Goal: Information Seeking & Learning: Learn about a topic

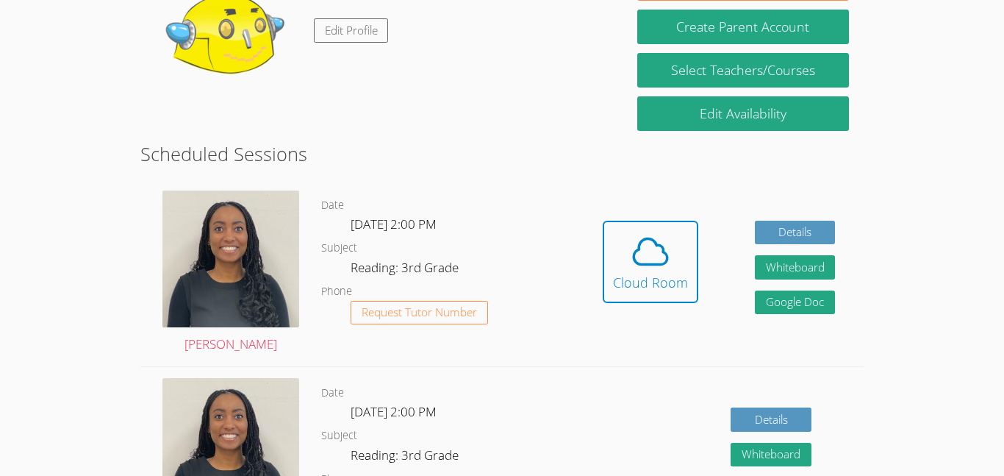
scroll to position [277, 0]
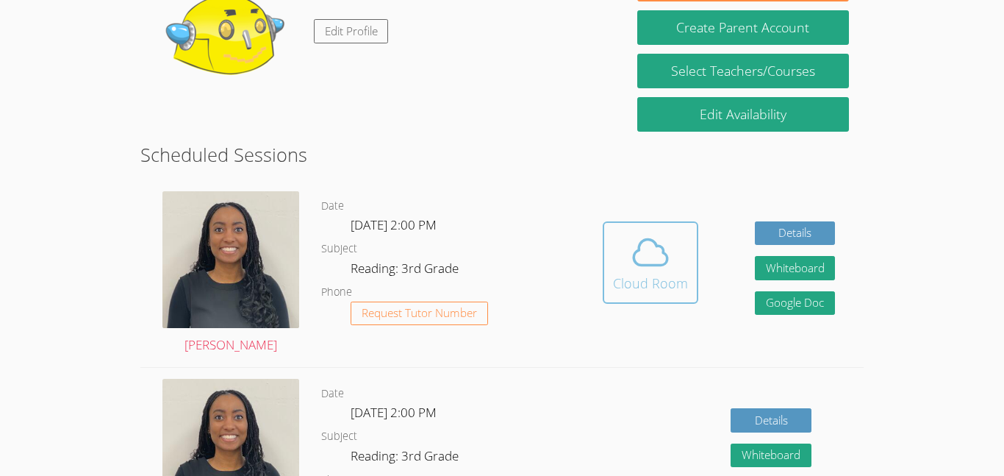
click at [651, 283] on div "Cloud Room" at bounding box center [650, 283] width 75 height 21
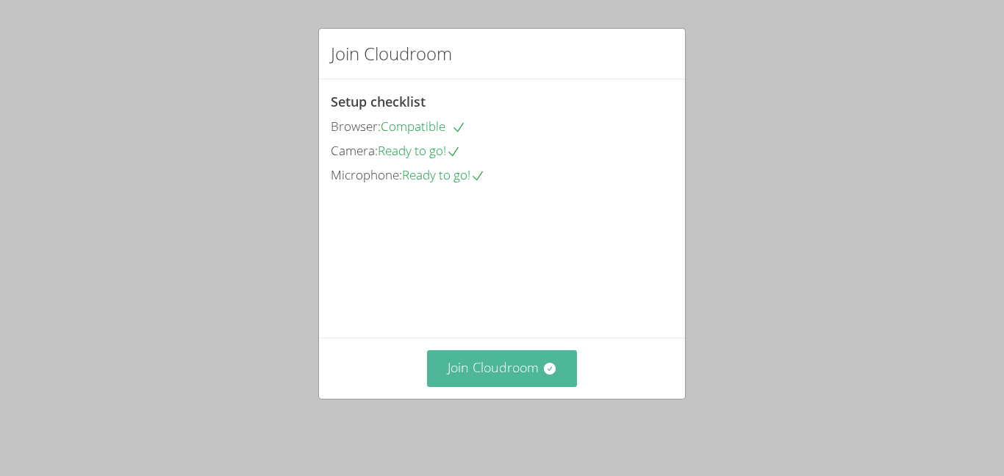
click at [513, 378] on button "Join Cloudroom" at bounding box center [502, 368] width 151 height 36
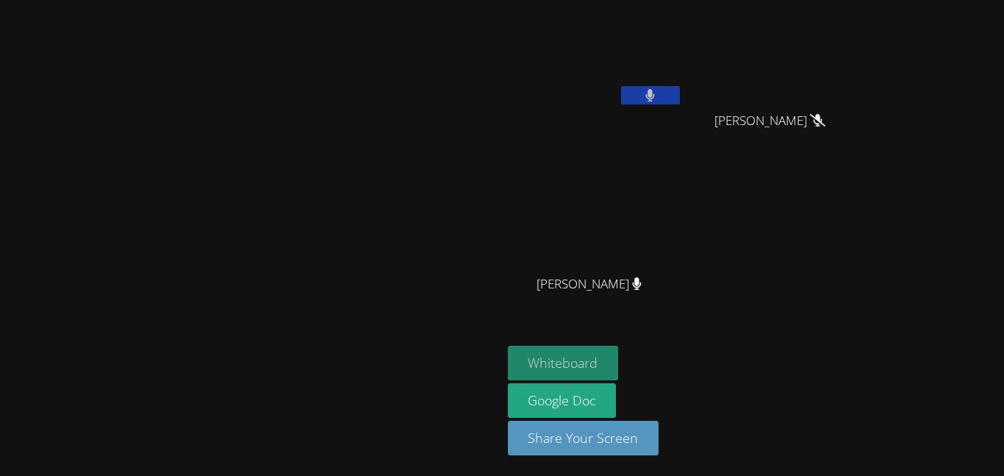
click at [619, 357] on button "Whiteboard" at bounding box center [563, 363] width 111 height 35
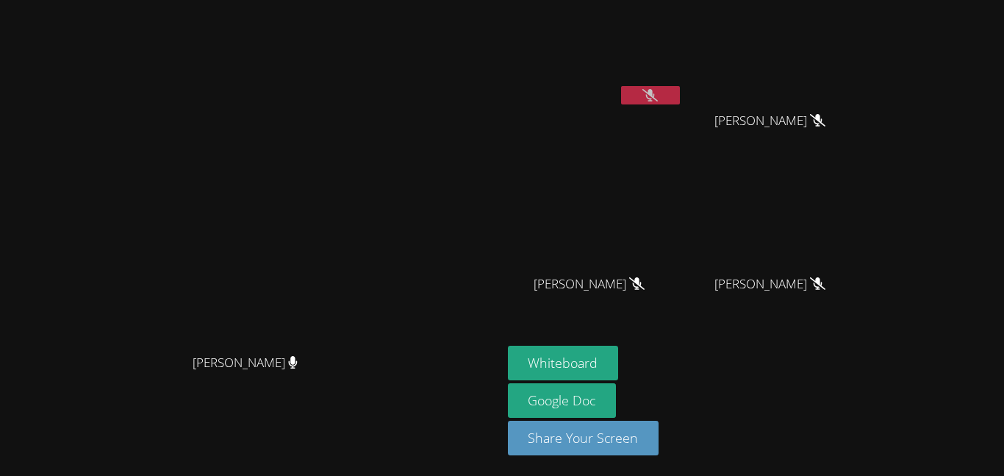
click at [361, 237] on video at bounding box center [250, 209] width 221 height 276
click at [680, 97] on button at bounding box center [650, 95] width 59 height 18
click at [680, 92] on button at bounding box center [650, 95] width 59 height 18
click at [361, 278] on video at bounding box center [250, 209] width 221 height 276
click at [361, 272] on video at bounding box center [250, 209] width 221 height 276
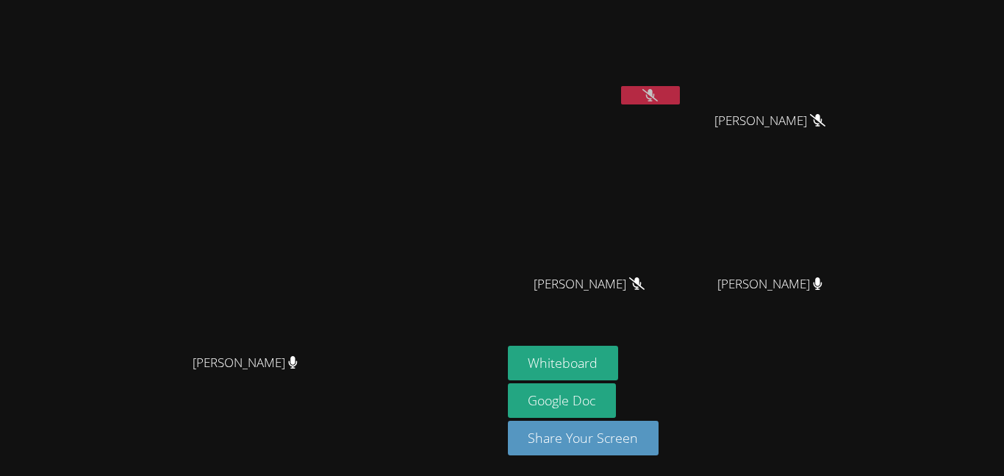
click at [361, 272] on video at bounding box center [250, 209] width 221 height 276
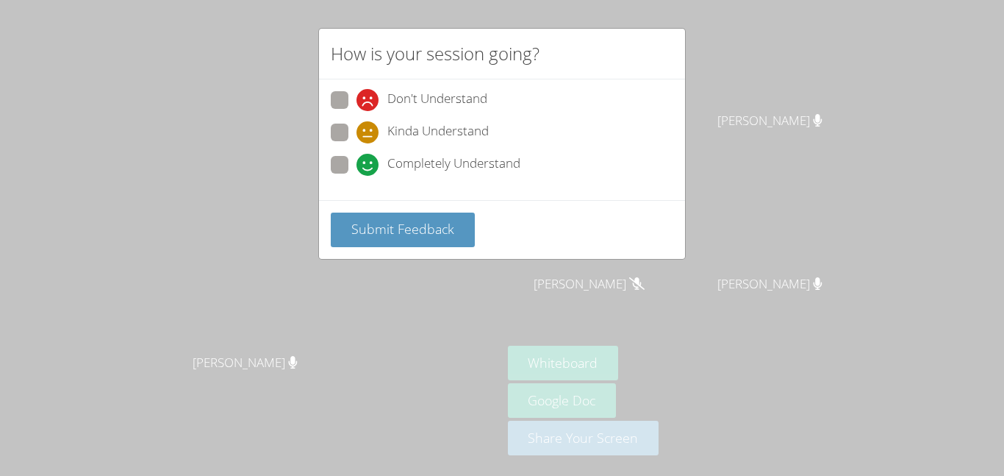
click at [357, 176] on span at bounding box center [357, 176] width 0 height 0
click at [357, 165] on input "Completely Understand" at bounding box center [363, 162] width 12 height 12
radio input "true"
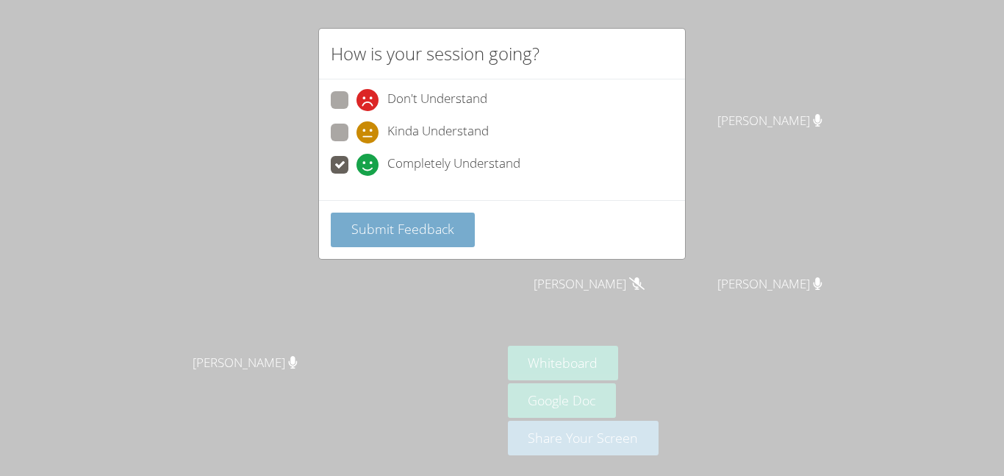
click at [446, 220] on span "Submit Feedback" at bounding box center [402, 229] width 103 height 18
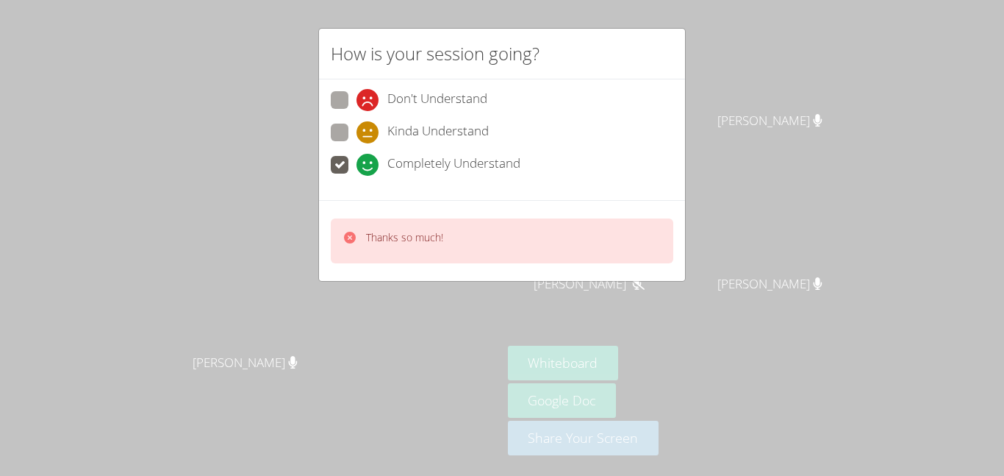
click at [443, 310] on div "How is your session going? Don't Understand Kinda Understand Completely Underst…" at bounding box center [502, 238] width 1004 height 476
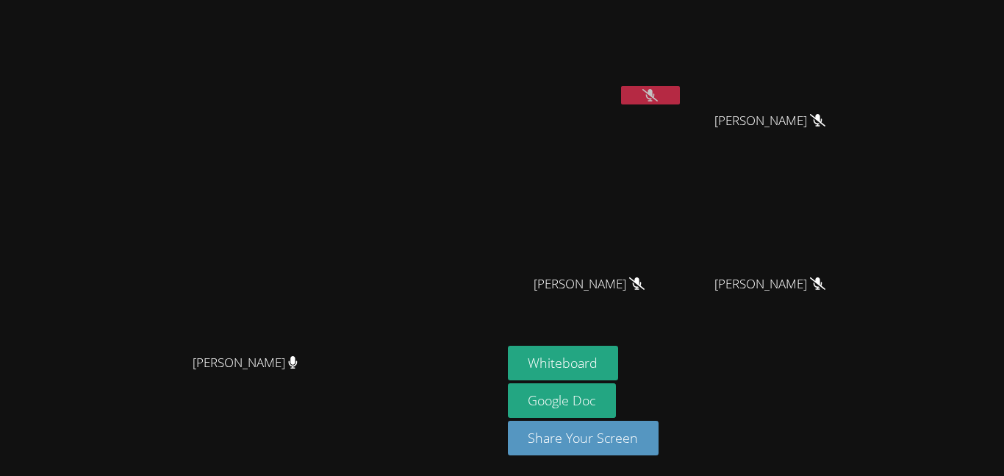
click at [658, 96] on icon at bounding box center [650, 95] width 15 height 12
click at [655, 99] on icon at bounding box center [650, 95] width 9 height 12
